Goal: Task Accomplishment & Management: Manage account settings

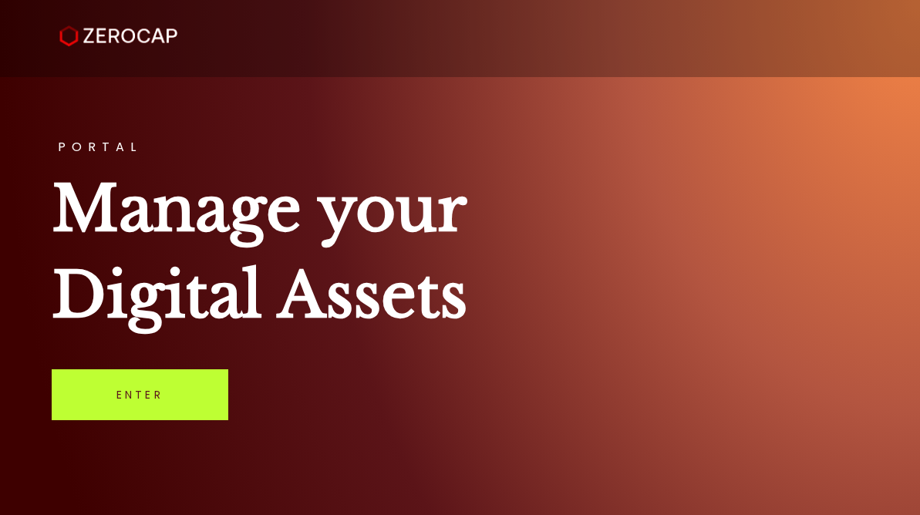
click at [130, 382] on link "Enter" at bounding box center [140, 394] width 177 height 51
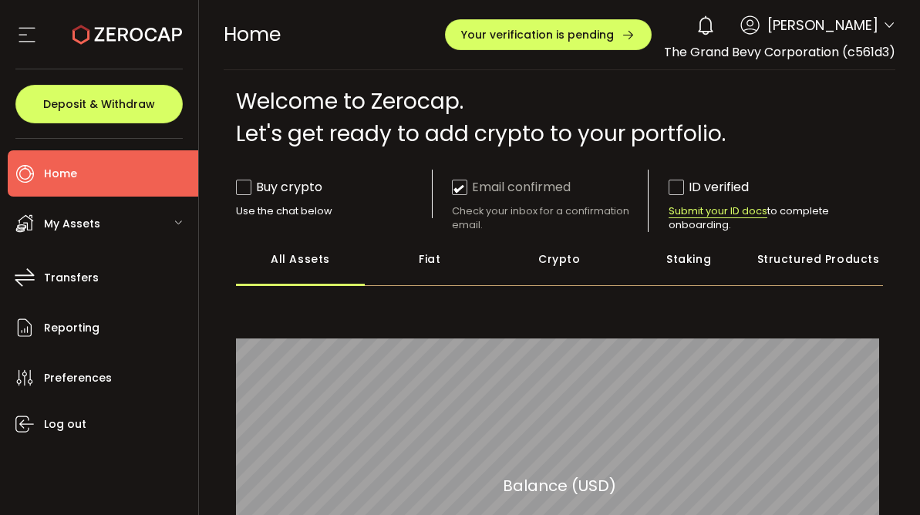
click at [788, 29] on span "[PERSON_NAME]" at bounding box center [822, 25] width 111 height 21
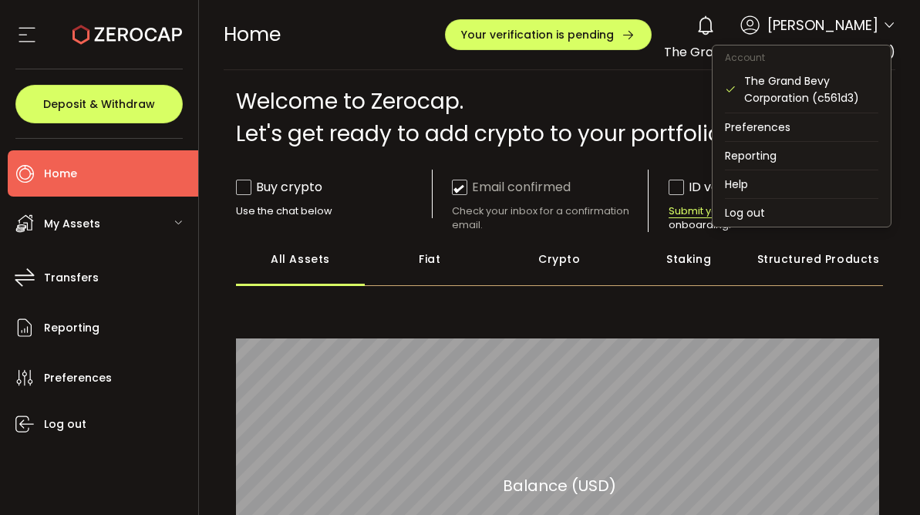
click at [884, 29] on icon at bounding box center [889, 25] width 12 height 12
click at [883, 27] on icon at bounding box center [889, 25] width 12 height 12
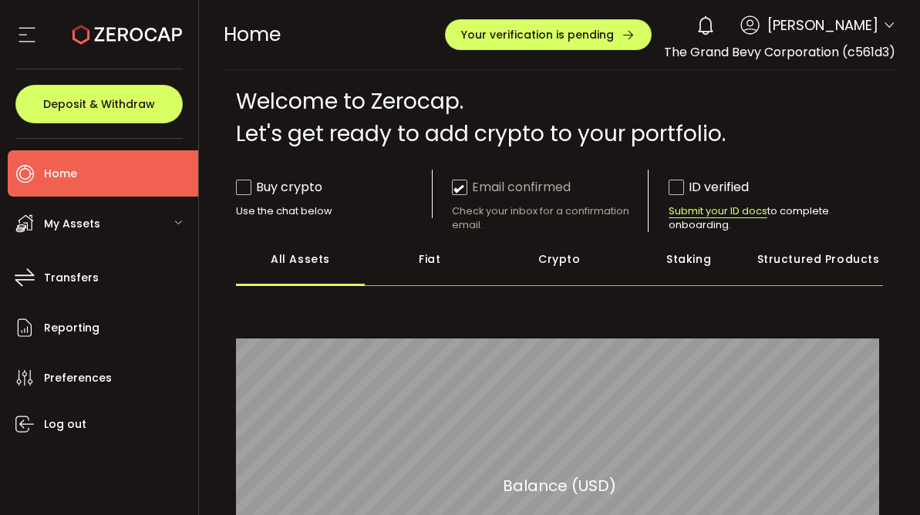
click at [581, 96] on div "Welcome to Zerocap. Let's get ready to add crypto to your portfolio." at bounding box center [560, 118] width 648 height 65
click at [854, 40] on div "0 [PERSON_NAME]" at bounding box center [791, 25] width 207 height 34
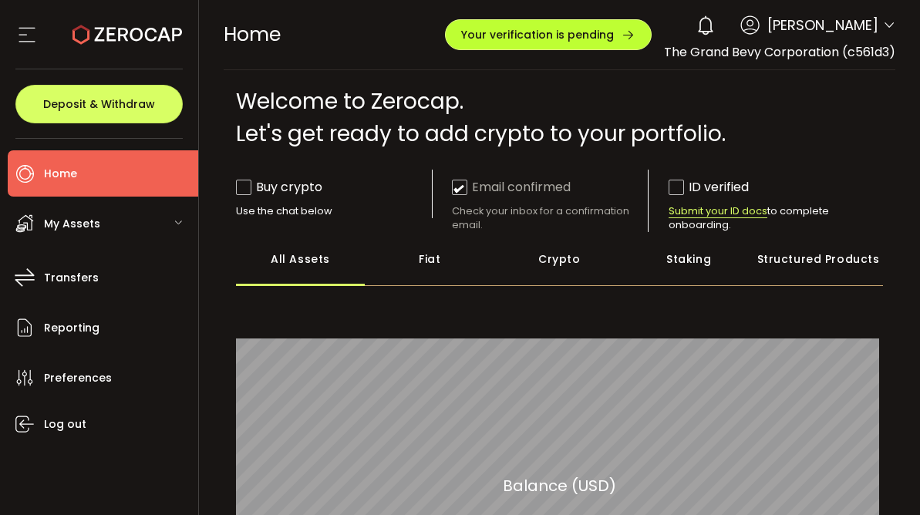
click at [514, 32] on span "Your verification is pending" at bounding box center [537, 34] width 153 height 11
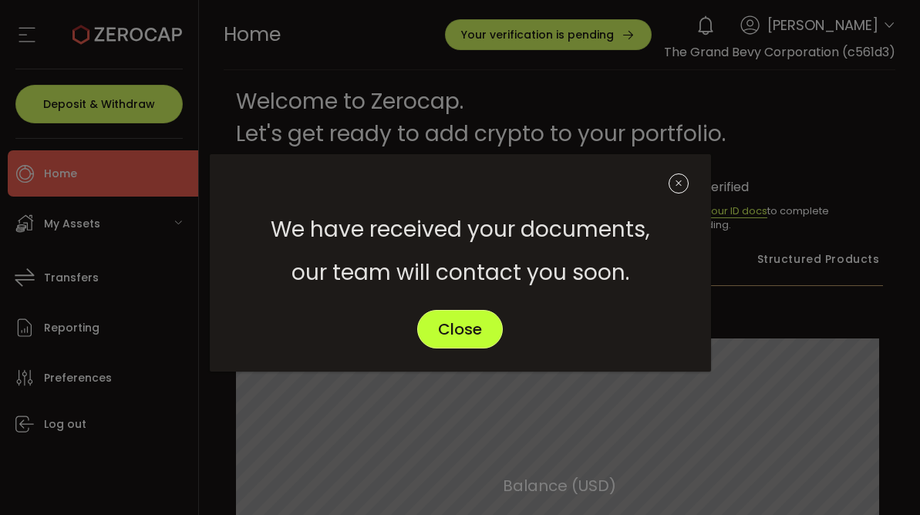
click at [450, 329] on span "Close" at bounding box center [460, 329] width 44 height 15
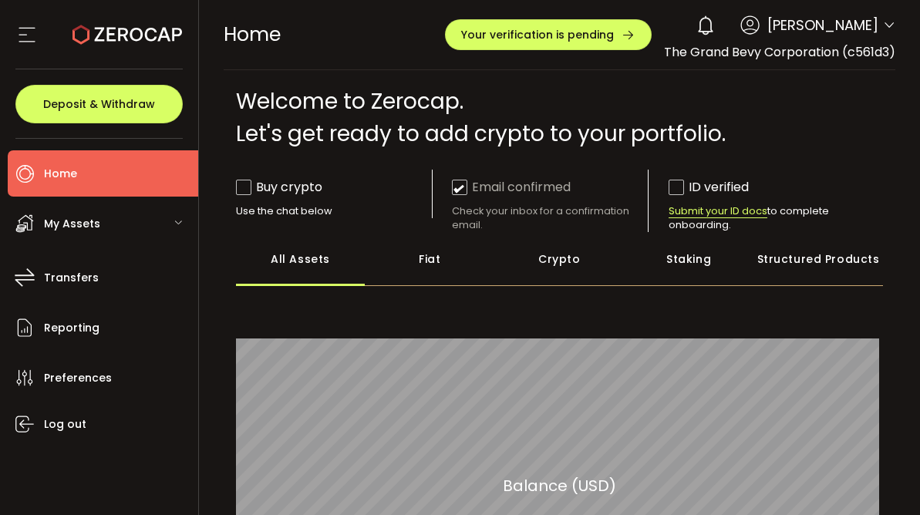
click at [24, 34] on icon at bounding box center [26, 34] width 23 height 23
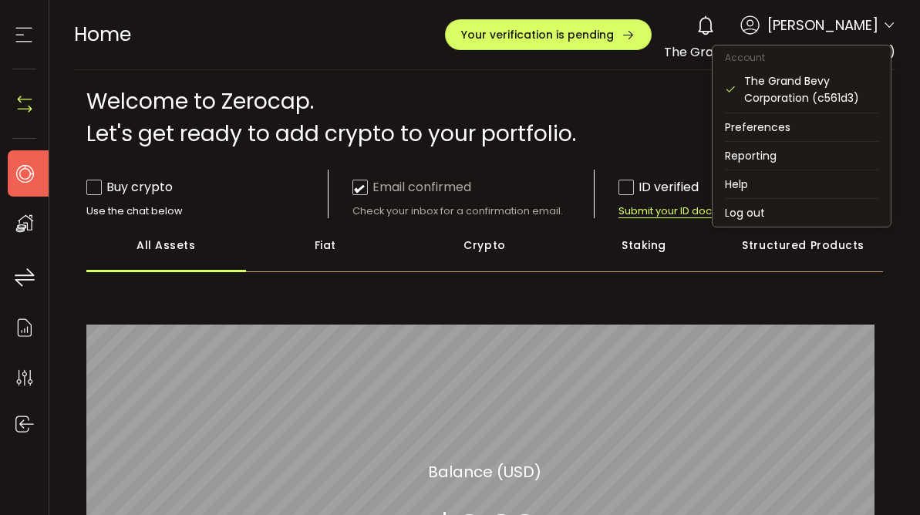
click at [887, 29] on icon at bounding box center [889, 25] width 12 height 12
click at [727, 212] on li "Log out" at bounding box center [801, 213] width 178 height 28
